Goal: Transaction & Acquisition: Purchase product/service

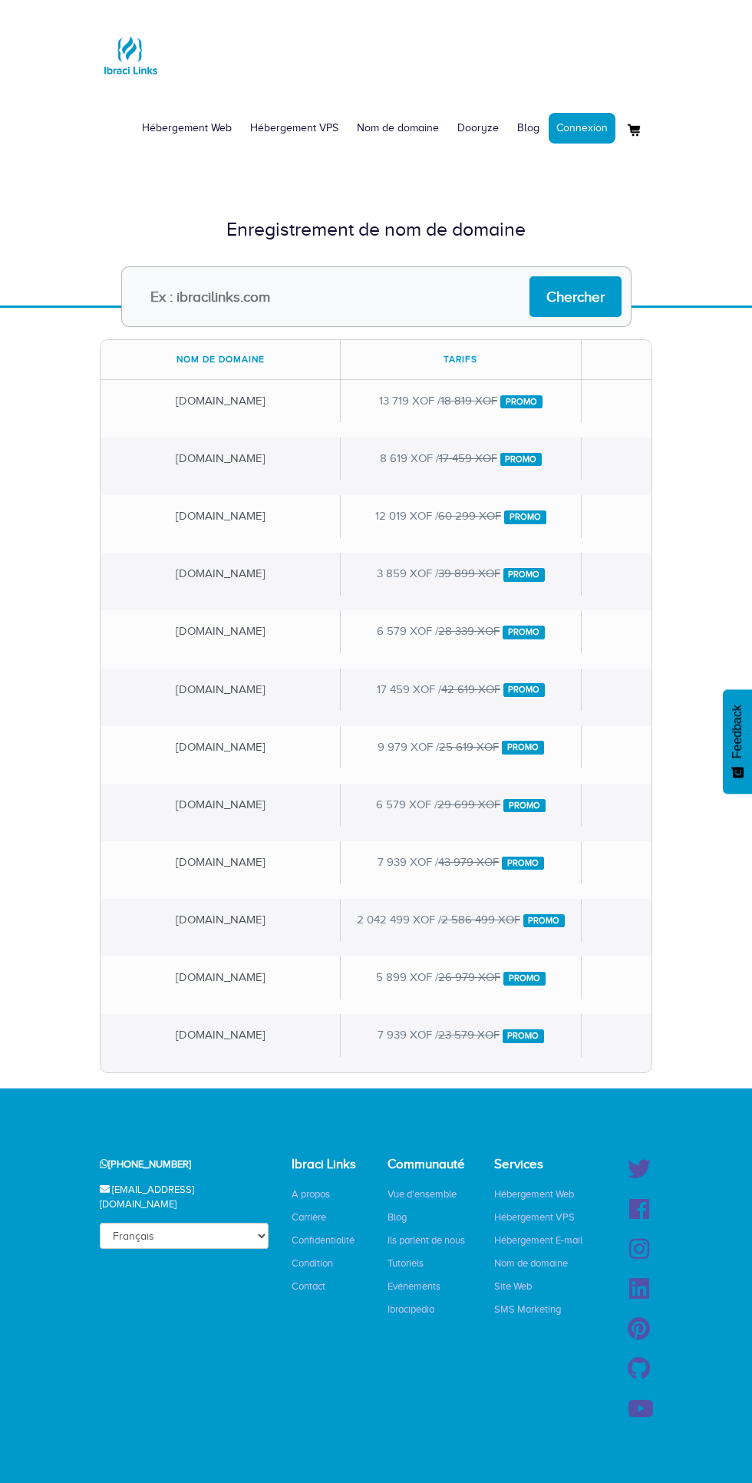
click at [342, 295] on input "text" at bounding box center [376, 296] width 510 height 61
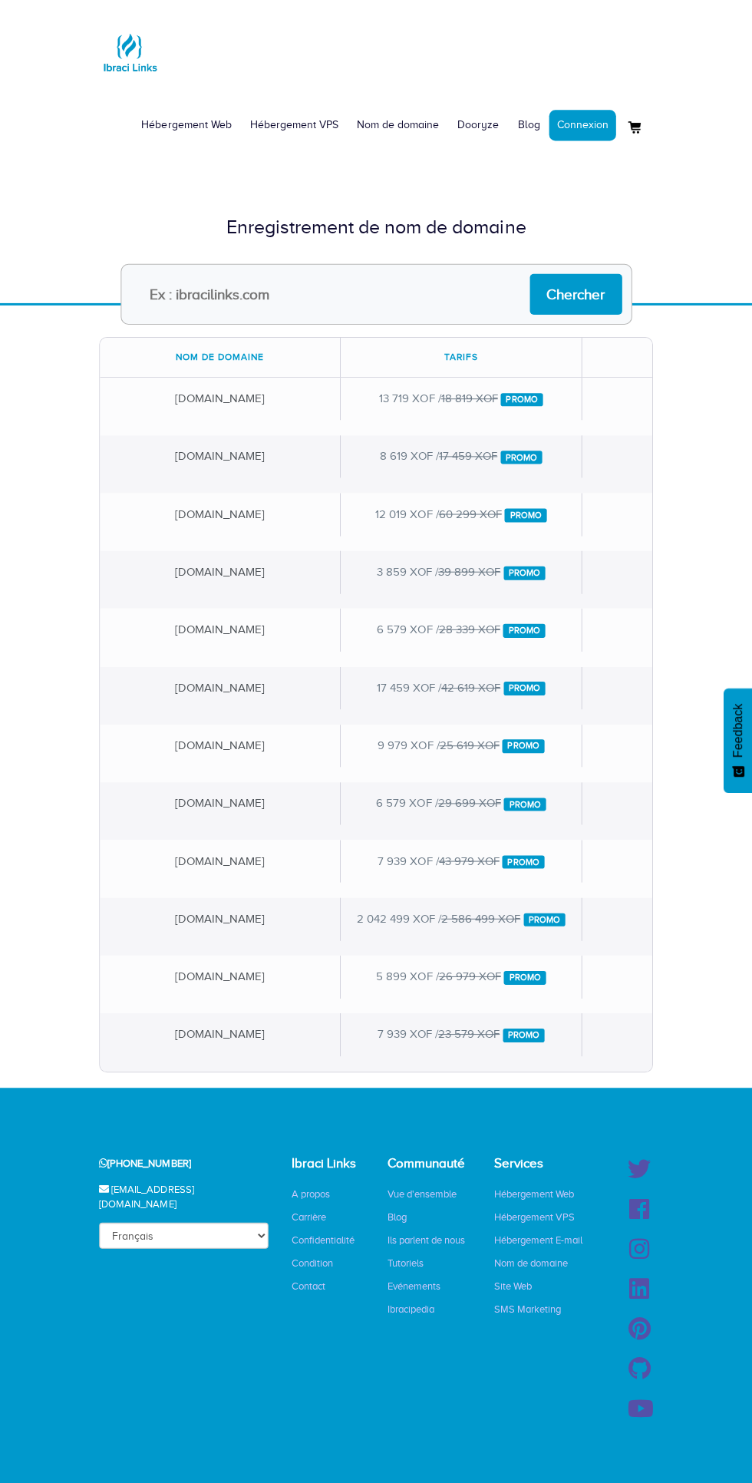
click at [346, 305] on input "text" at bounding box center [376, 296] width 510 height 61
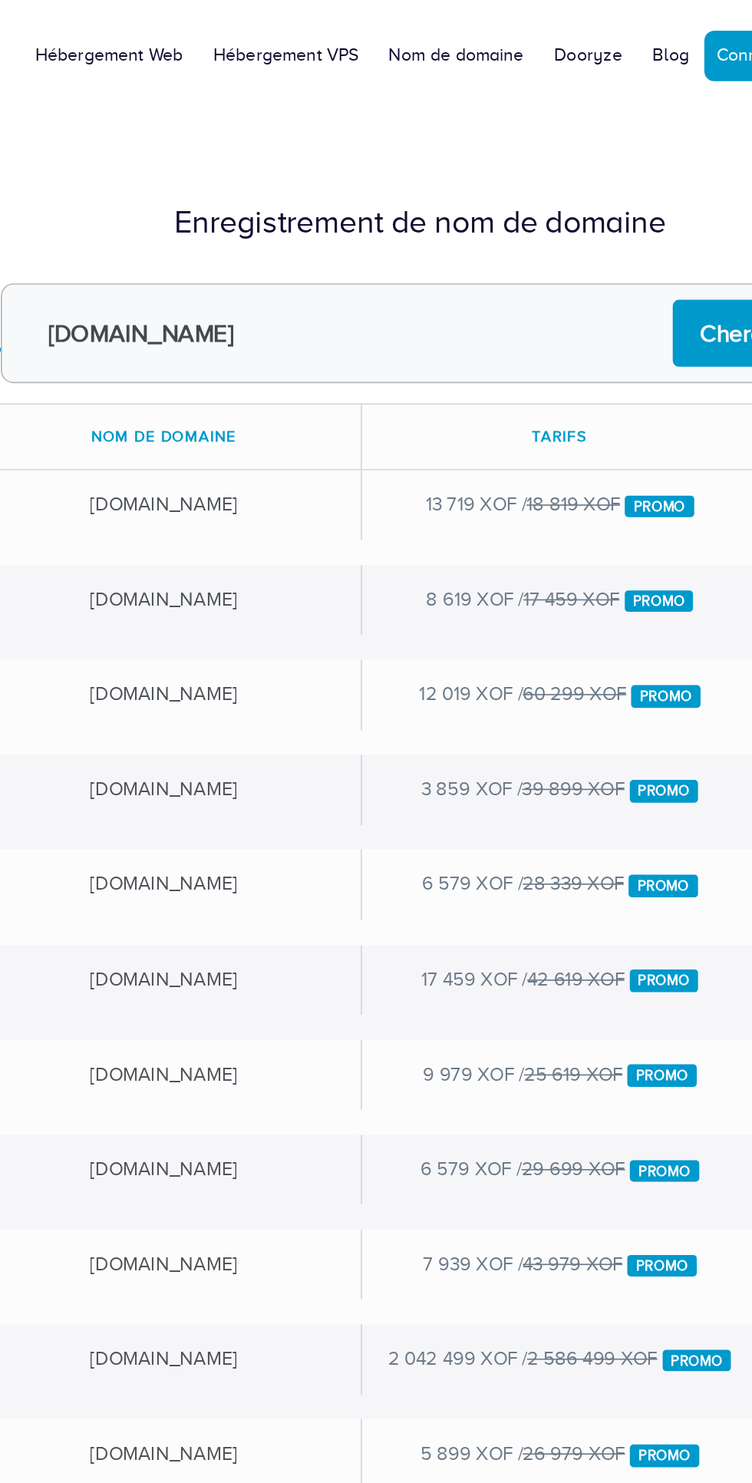
type input "Kriko.es"
click at [540, 297] on input "Chercher" at bounding box center [576, 296] width 92 height 41
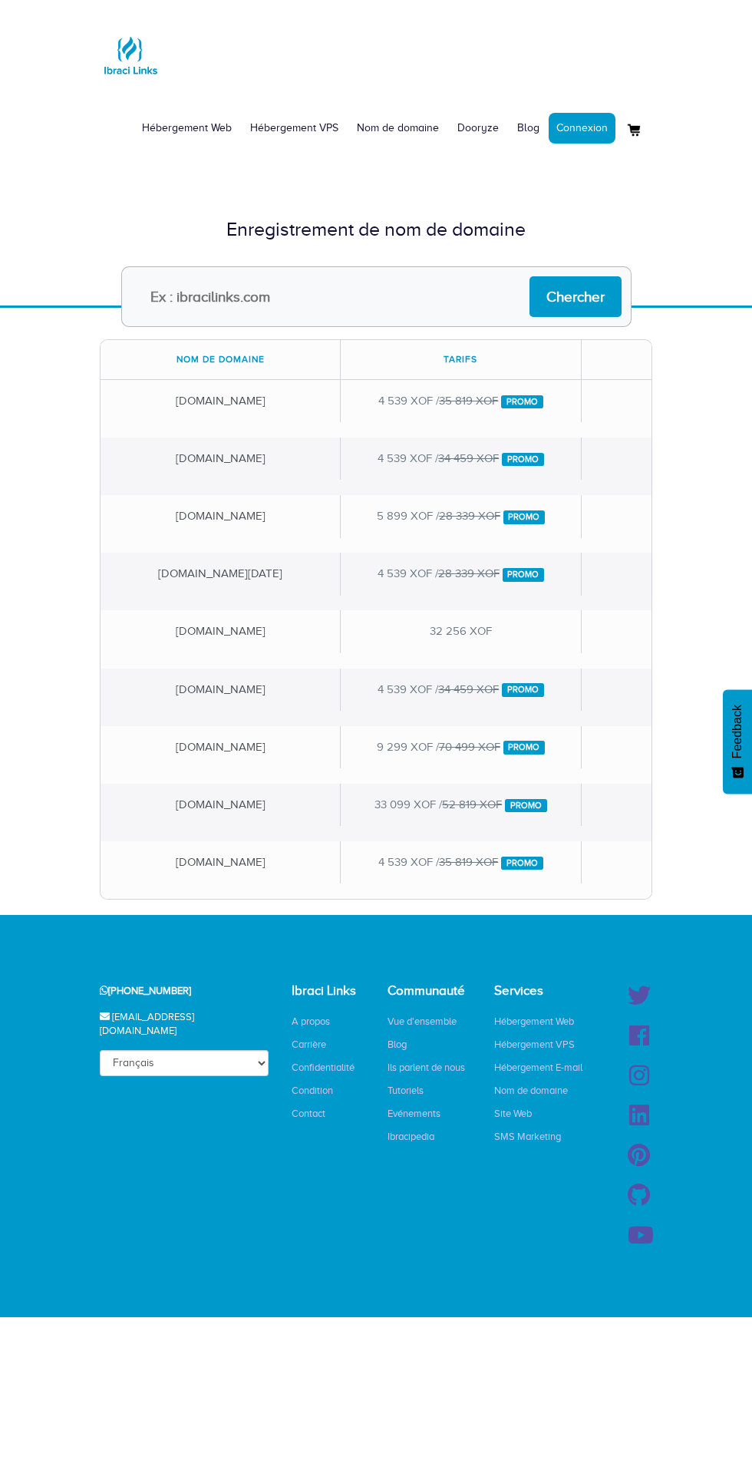
click at [376, 298] on input "text" at bounding box center [376, 296] width 510 height 61
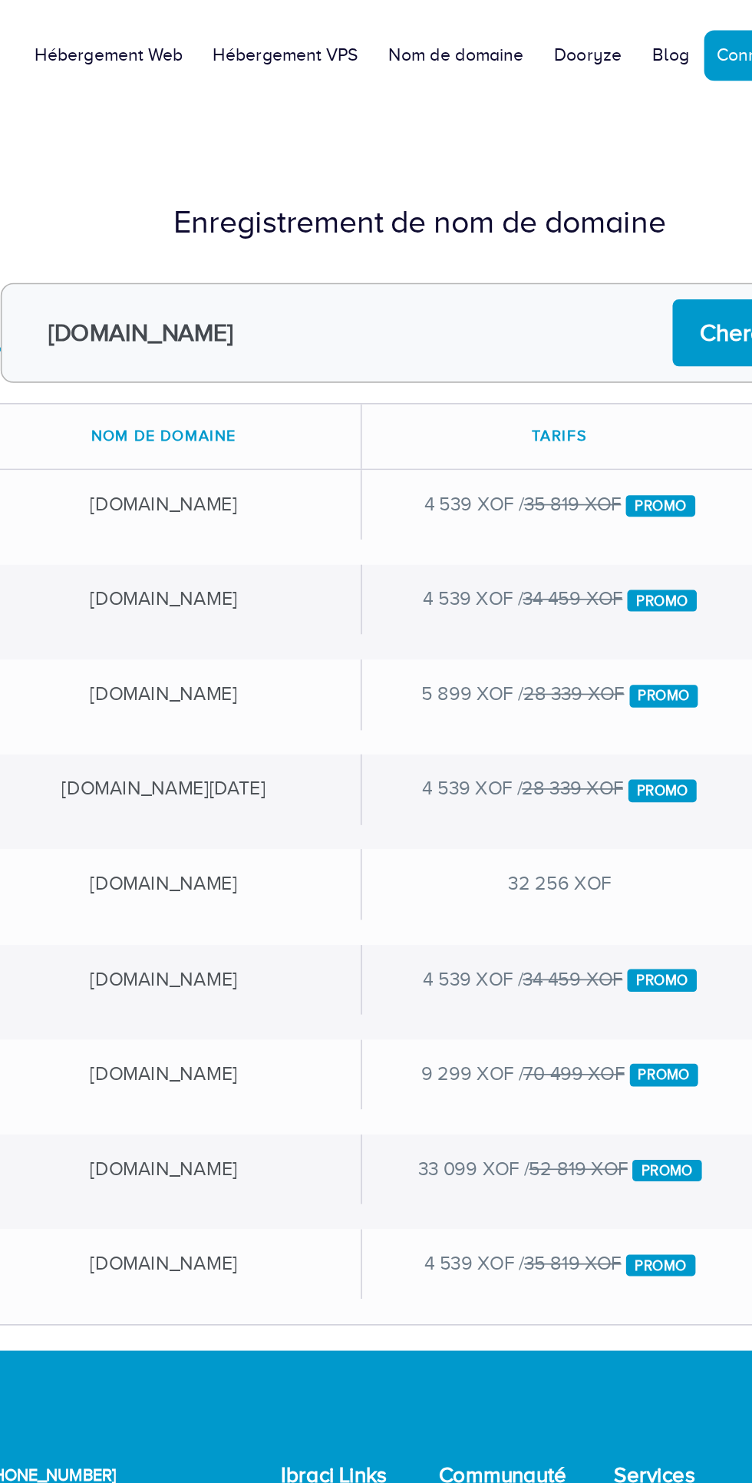
type input "[DOMAIN_NAME]"
click at [559, 291] on input "Chercher" at bounding box center [576, 296] width 92 height 41
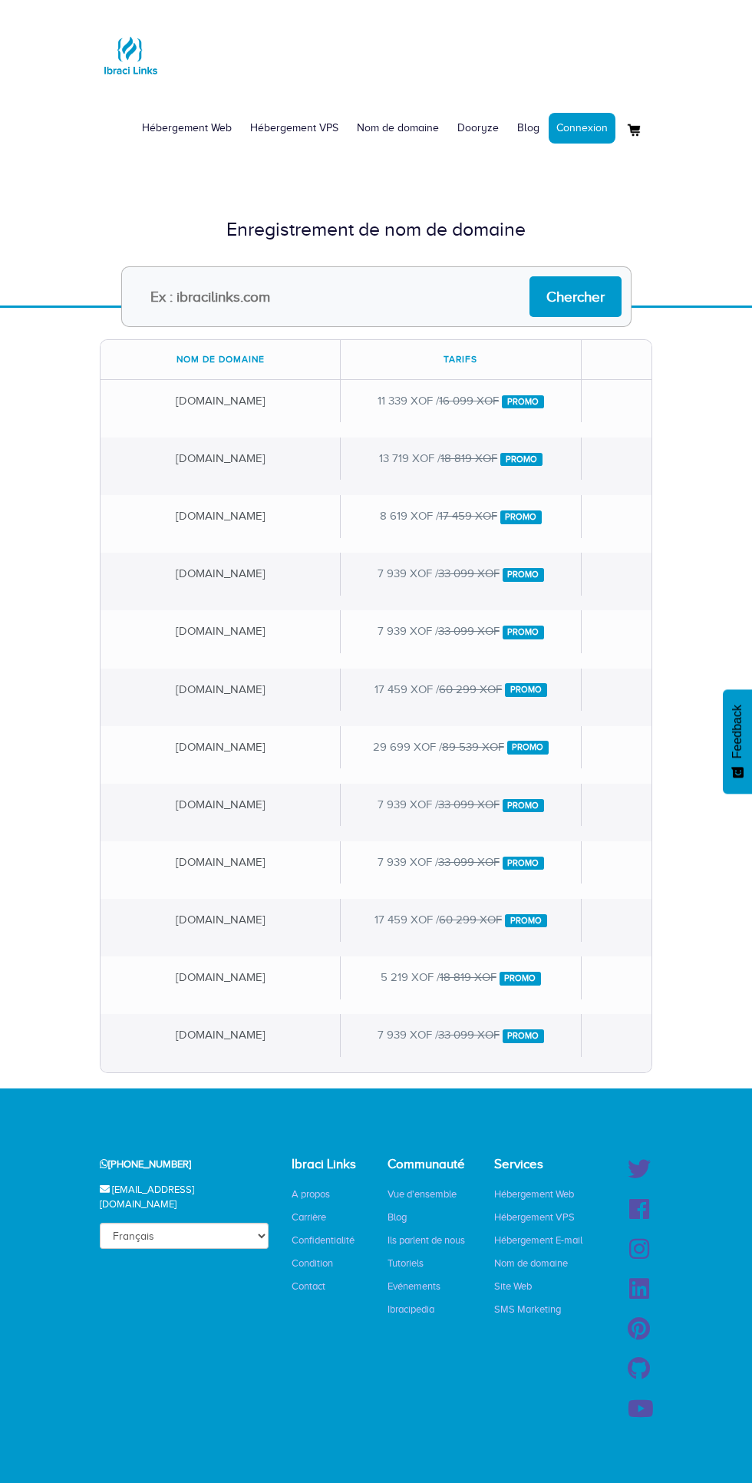
click at [398, 291] on input "text" at bounding box center [376, 296] width 510 height 61
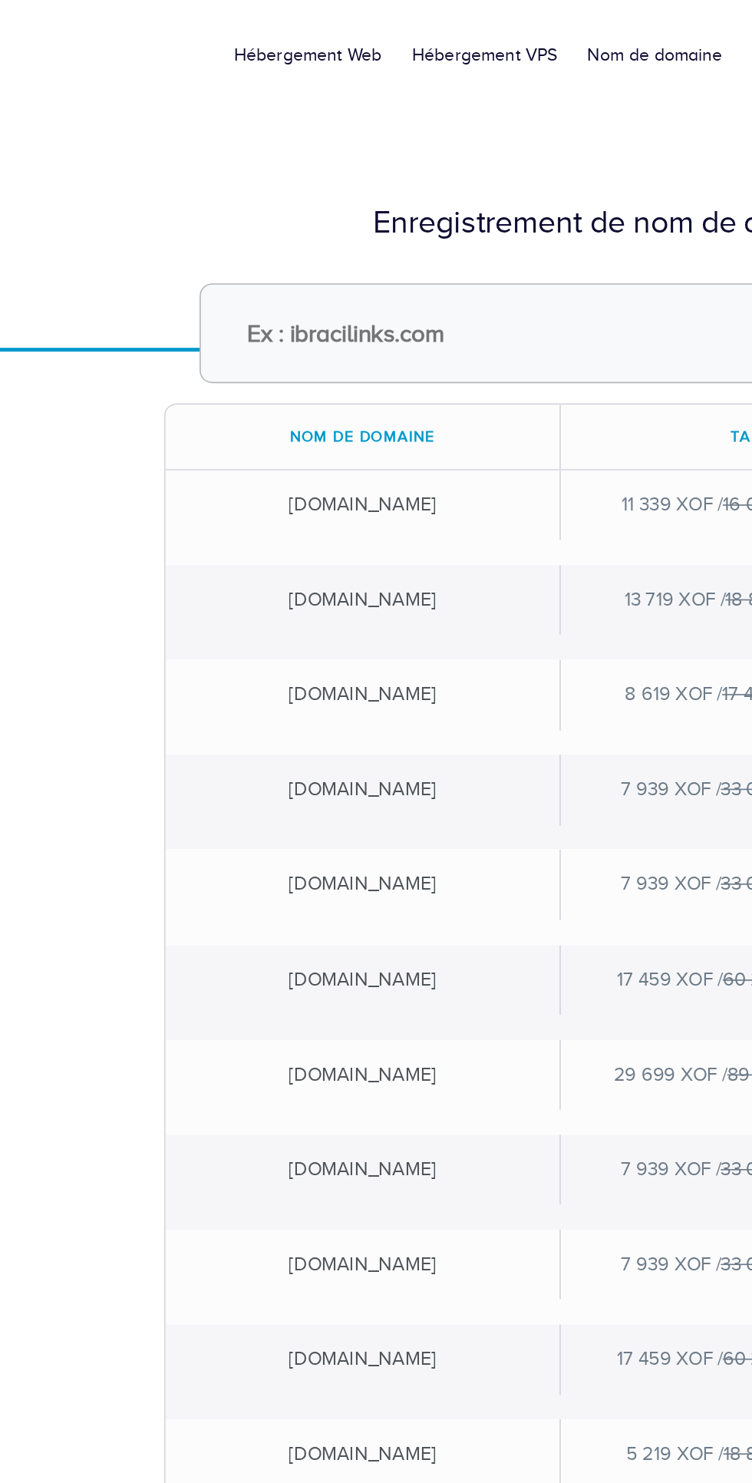
paste input "[DOMAIN_NAME]"
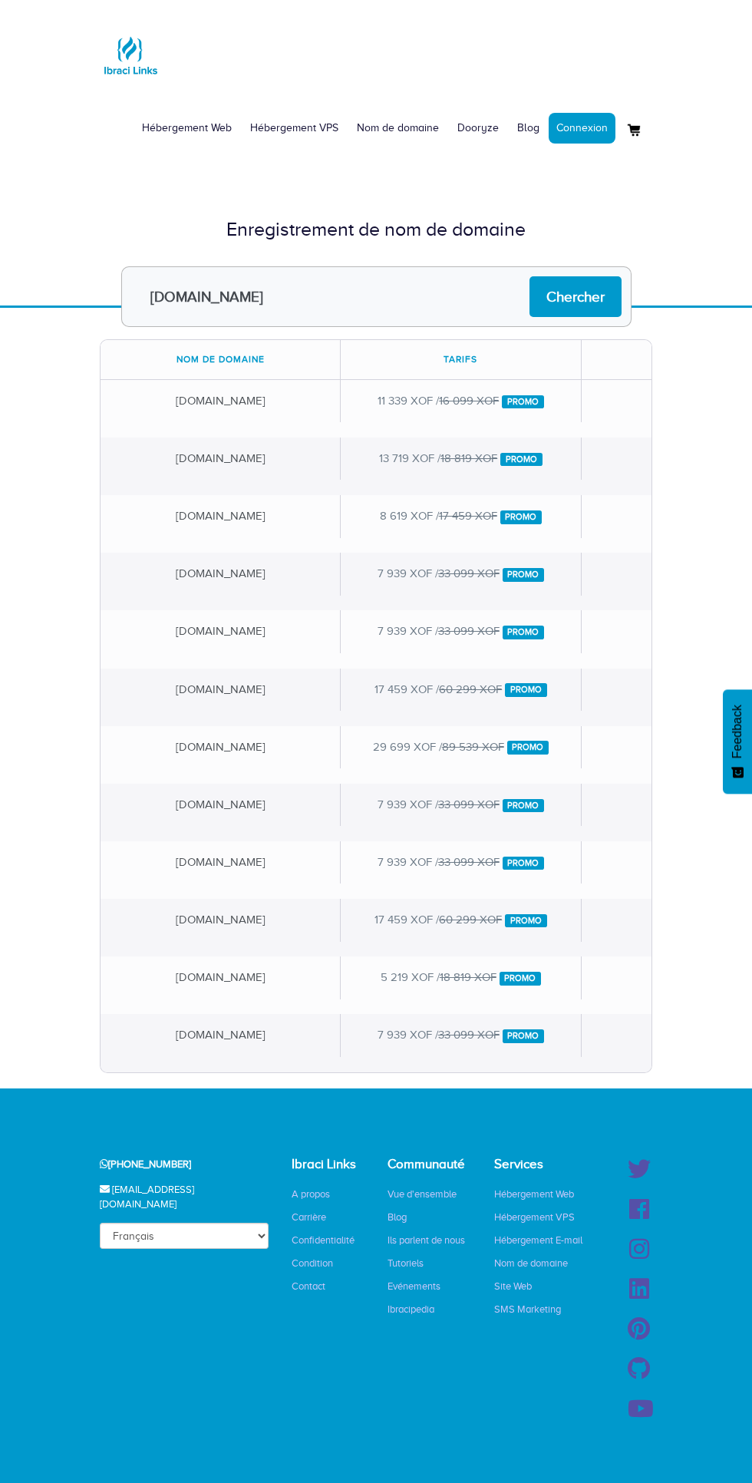
scroll to position [1, 0]
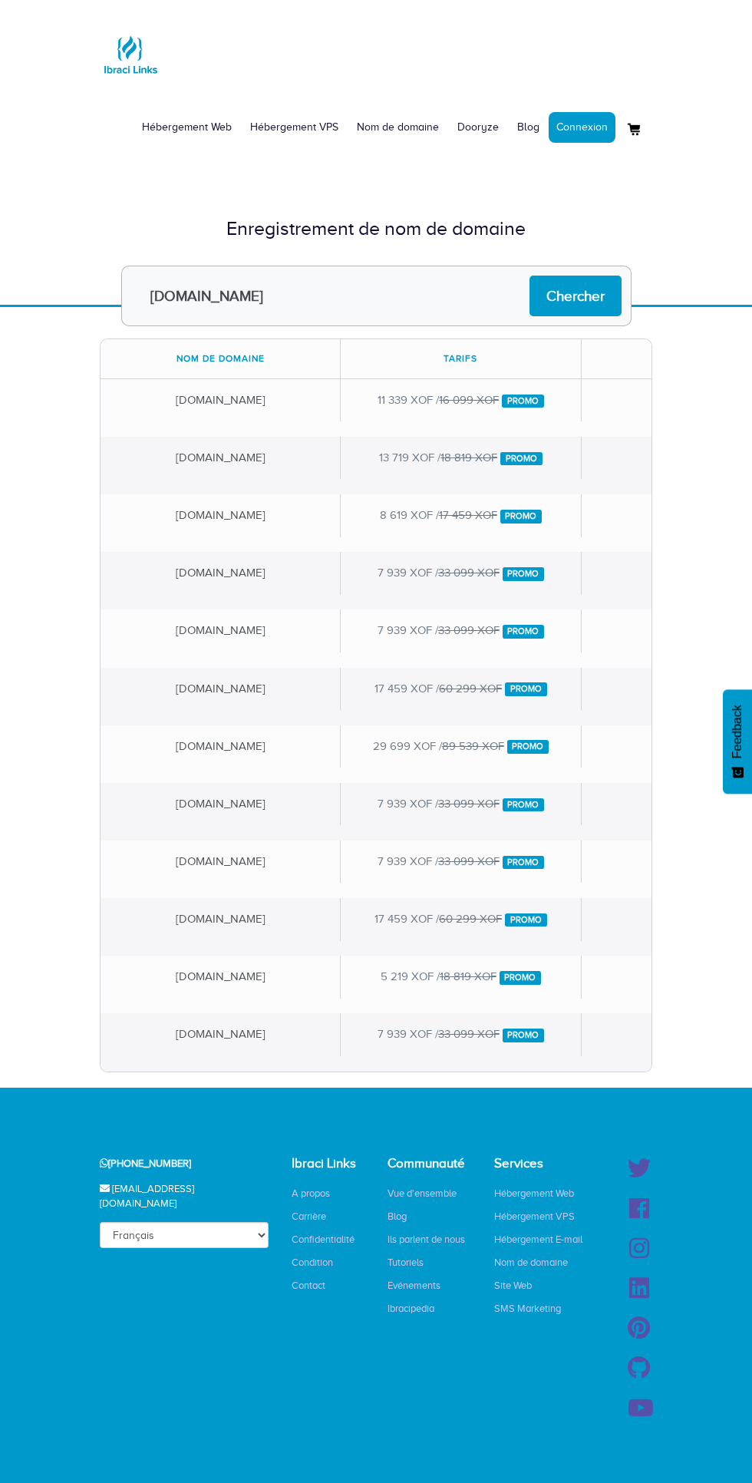
type input "[DOMAIN_NAME]"
click at [586, 289] on input "Chercher" at bounding box center [576, 295] width 92 height 41
